Goal: Task Accomplishment & Management: Manage account settings

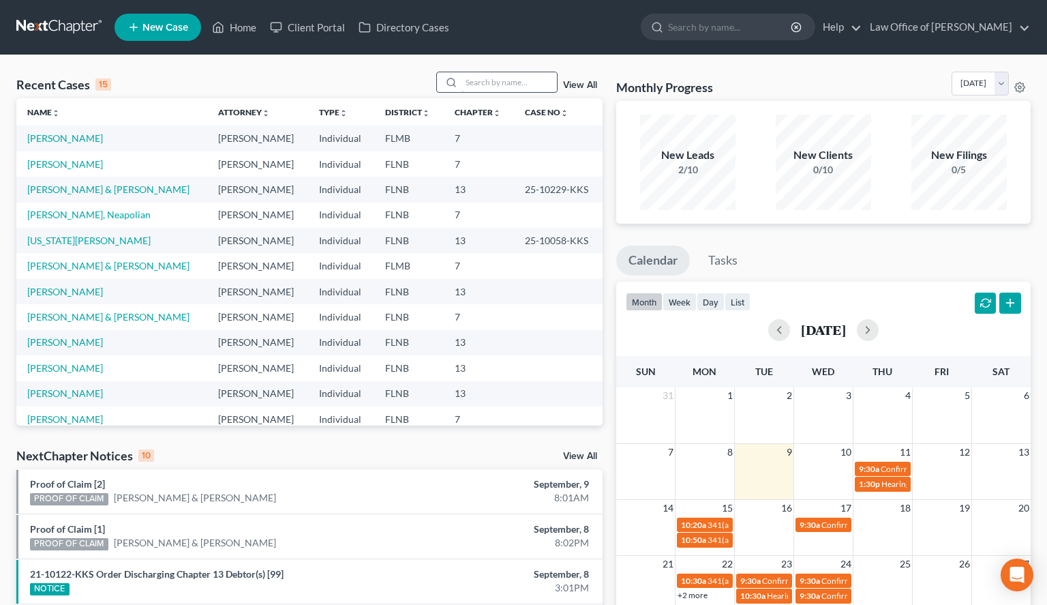
click at [487, 78] on input "search" at bounding box center [508, 82] width 95 height 20
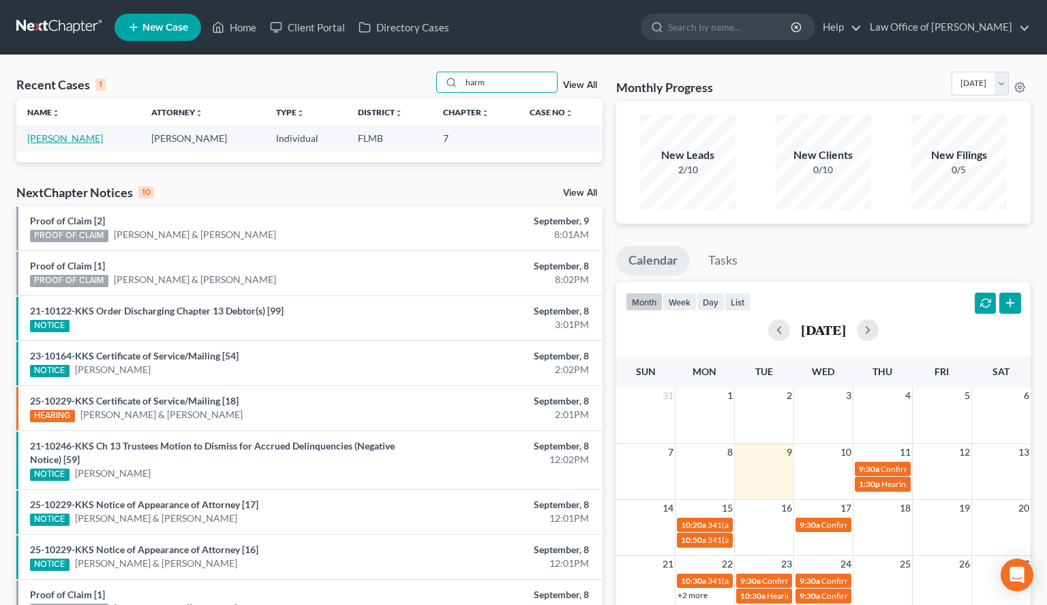
type input "harm"
click at [82, 140] on link "[PERSON_NAME]" at bounding box center [65, 138] width 76 height 12
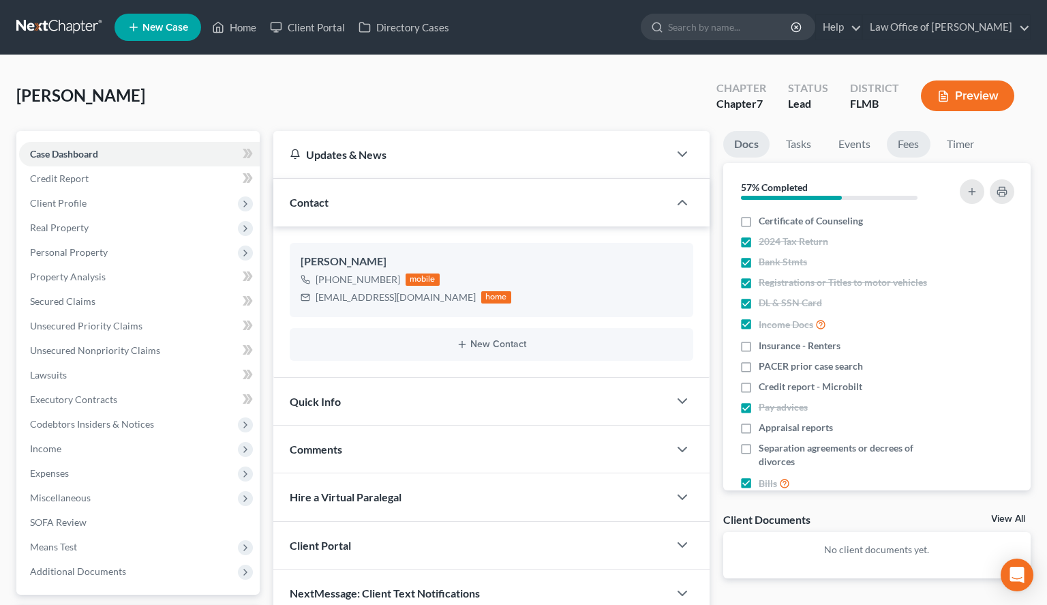
click at [897, 152] on link "Fees" at bounding box center [909, 144] width 44 height 27
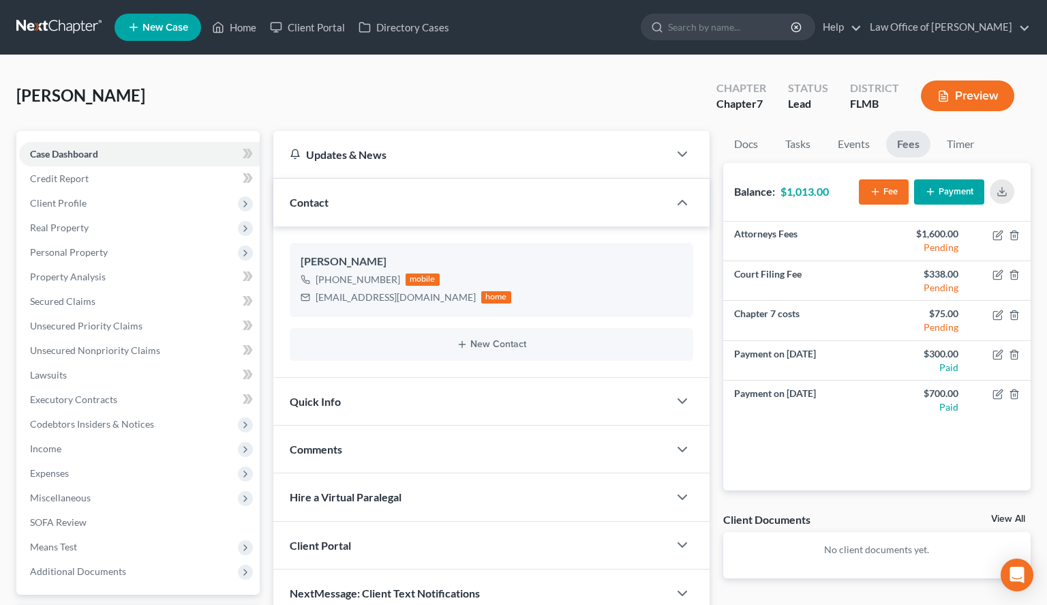
click at [914, 448] on div "Attorneys Fees $1,600.00 Pending Court Filing Fee $338.00 Pending Chapter 7 cos…" at bounding box center [876, 356] width 307 height 269
click at [875, 464] on div "Attorneys Fees $1,600.00 Pending Court Filing Fee $338.00 Pending Chapter 7 cos…" at bounding box center [876, 356] width 307 height 269
click at [930, 200] on button "Payment" at bounding box center [949, 191] width 70 height 25
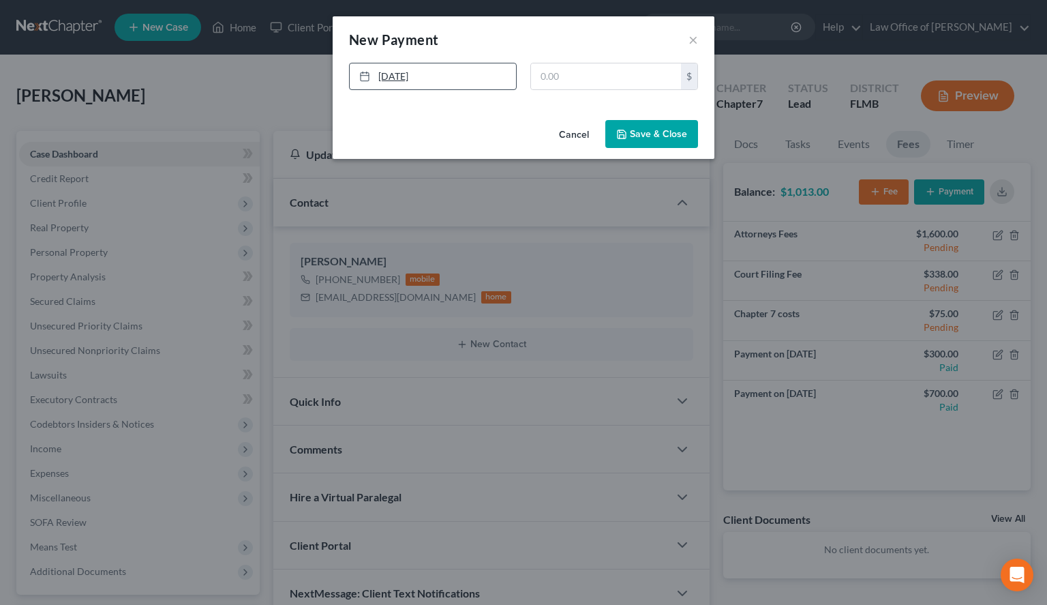
click at [473, 81] on link "9/9/2025" at bounding box center [433, 76] width 166 height 26
click at [581, 72] on input "text" at bounding box center [606, 76] width 150 height 26
type input "1,000.00"
click at [622, 127] on button "Save & Close" at bounding box center [651, 134] width 93 height 29
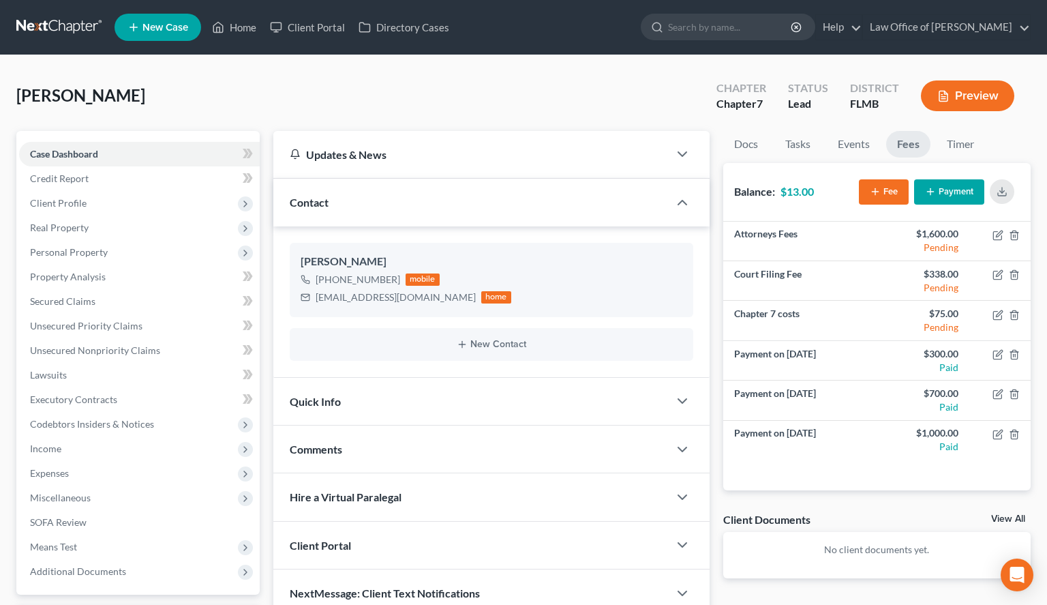
click at [649, 81] on div "Harmon, Chelsea Upgraded Chapter Chapter 7 Status Lead District FLMB Preview" at bounding box center [523, 101] width 1014 height 59
click at [65, 23] on link at bounding box center [59, 27] width 87 height 25
